Goal: Task Accomplishment & Management: Complete application form

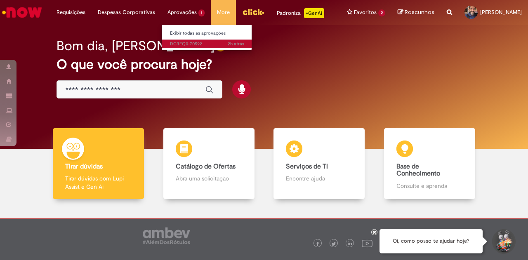
click at [186, 47] on link "2h atrás 2 horas atrás DCREQ0170592" at bounding box center [207, 44] width 91 height 9
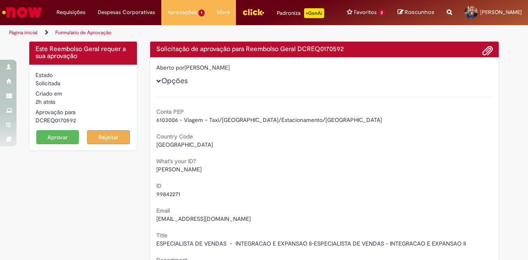
click at [59, 139] on button "Aprovar" at bounding box center [57, 137] width 43 height 14
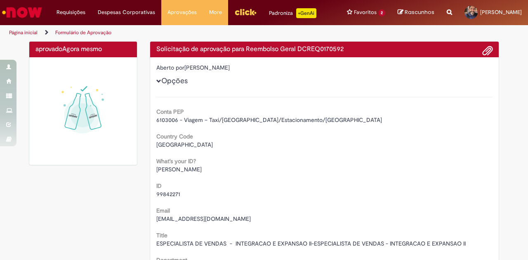
click at [28, 9] on img "Ir para a Homepage" at bounding box center [22, 12] width 42 height 17
